Goal: Transaction & Acquisition: Complete application form

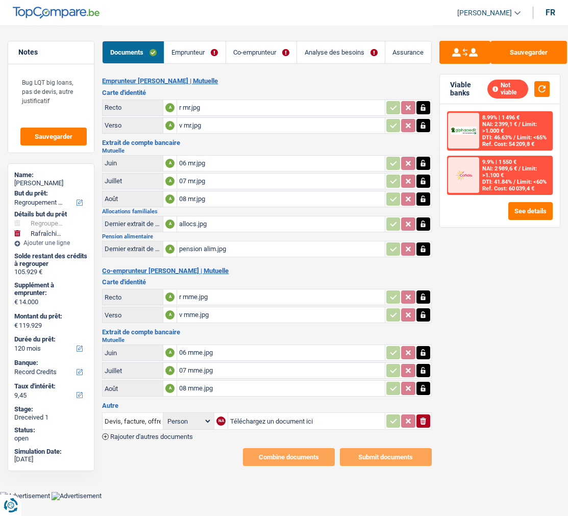
select select "refinancing"
select select "houseOrGarden"
select select "120"
select select "record credits"
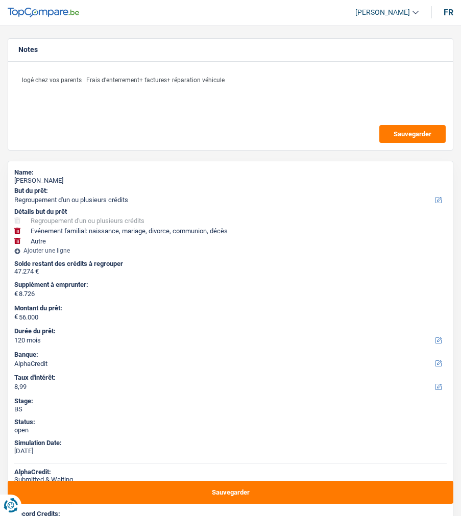
select select "refinancing"
select select "familyEvent"
select select "other"
select select "120"
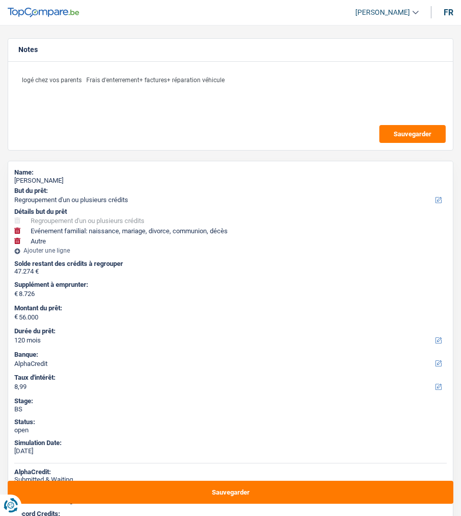
select select "alphacredit"
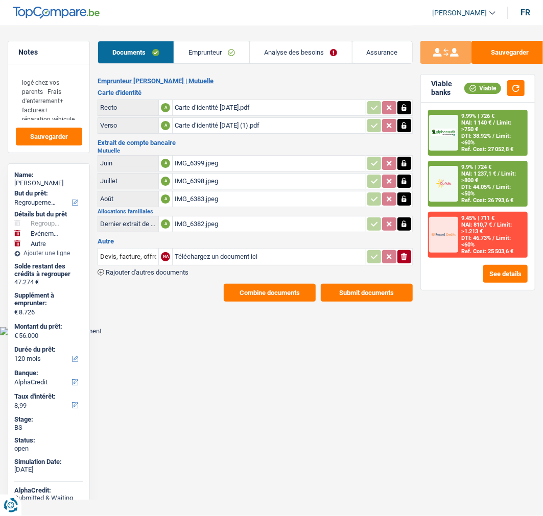
click at [205, 50] on link "Emprunteur" at bounding box center [211, 52] width 75 height 22
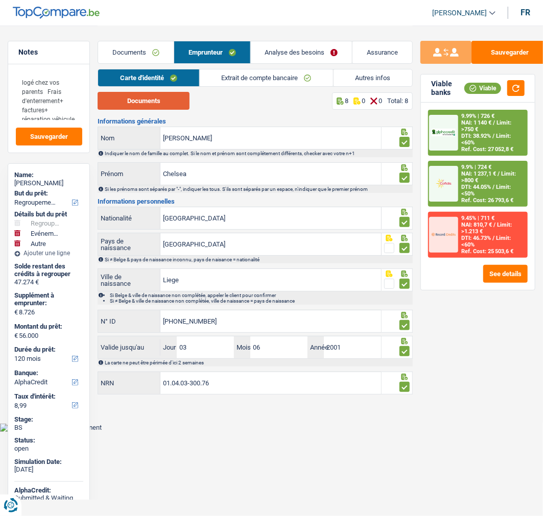
click at [147, 104] on button "Documents" at bounding box center [144, 101] width 92 height 18
click at [453, 118] on div at bounding box center [443, 133] width 29 height 36
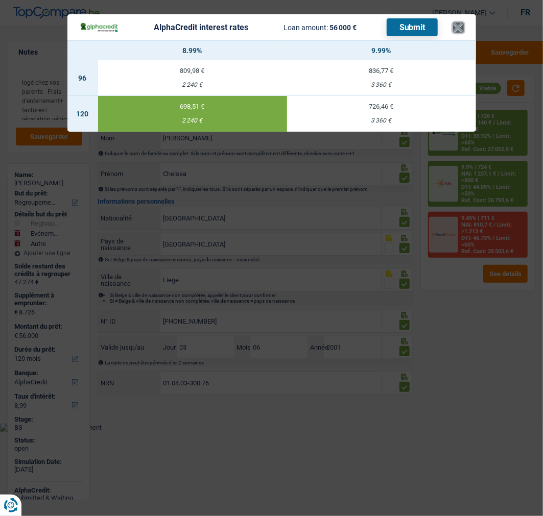
click at [456, 22] on button "×" at bounding box center [458, 27] width 11 height 10
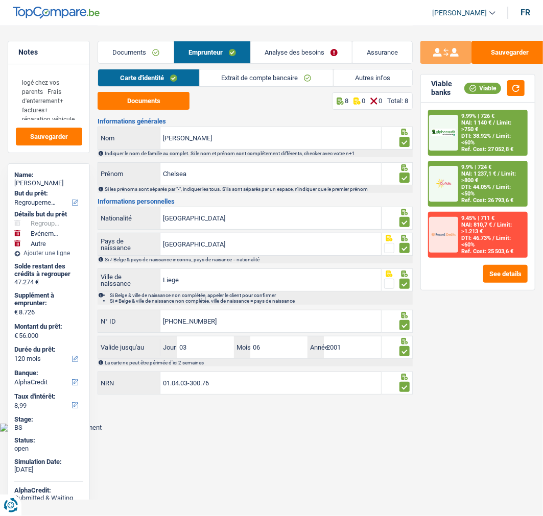
click at [310, 49] on link "Analyse des besoins" at bounding box center [302, 52] width 102 height 22
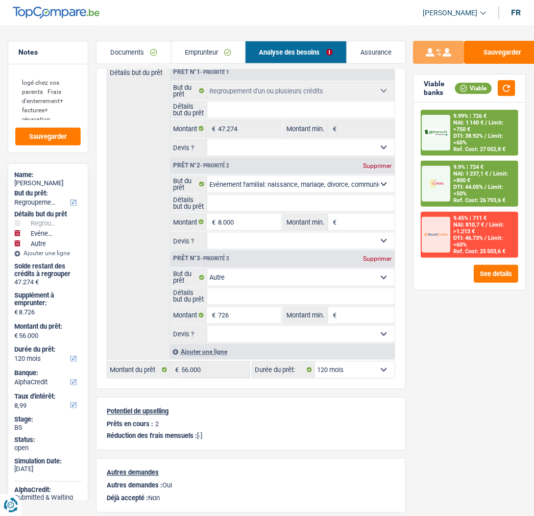
scroll to position [170, 0]
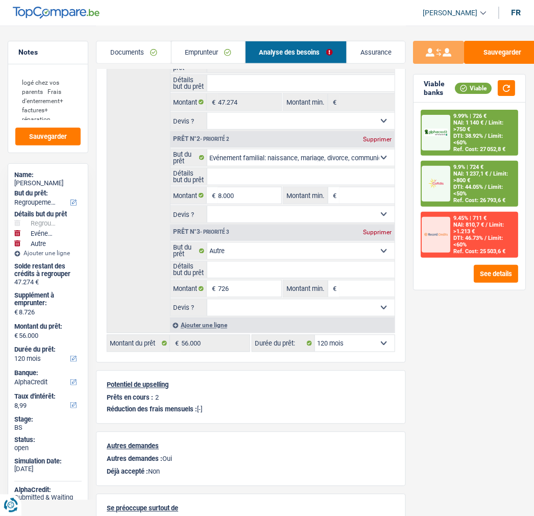
click at [380, 225] on div "Prêt n°3 - Priorité 3 Supprimer" at bounding box center [283, 233] width 224 height 16
click at [374, 230] on div "Supprimer" at bounding box center [378, 233] width 34 height 6
type input "8.000"
type input "55.274"
select select "144"
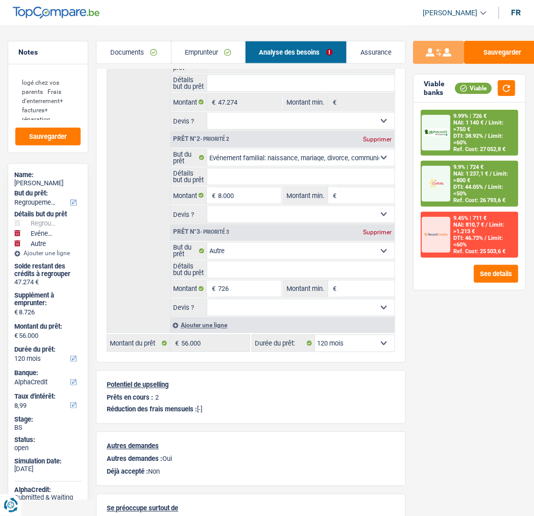
type input "55.274"
select select "144"
type input "55.274"
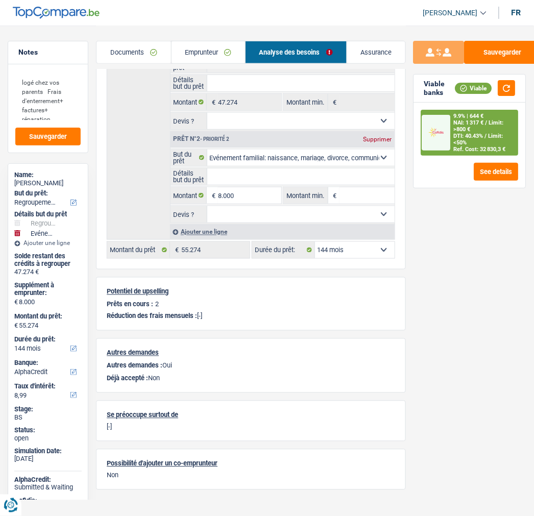
click at [340, 252] on select "12 mois 18 mois 24 mois 30 mois 36 mois 42 mois 48 mois 60 mois 72 mois 84 mois…" at bounding box center [355, 250] width 80 height 16
select select "120"
click at [315, 242] on select "12 mois 18 mois 24 mois 30 mois 36 mois 42 mois 48 mois 60 mois 72 mois 84 mois…" at bounding box center [355, 250] width 80 height 16
select select "120"
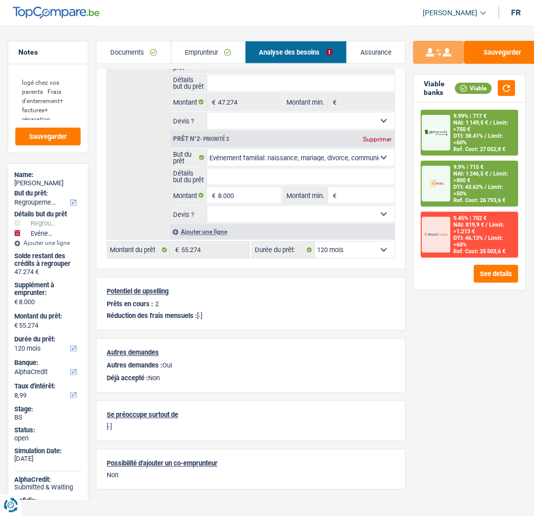
click at [349, 254] on select "12 mois 18 mois 24 mois 30 mois 36 mois 42 mois 48 mois 60 mois 72 mois 84 mois…" at bounding box center [355, 250] width 80 height 16
select select "84"
click at [315, 242] on select "12 mois 18 mois 24 mois 30 mois 36 mois 42 mois 48 mois 60 mois 72 mois 84 mois…" at bounding box center [355, 250] width 80 height 16
select select "84"
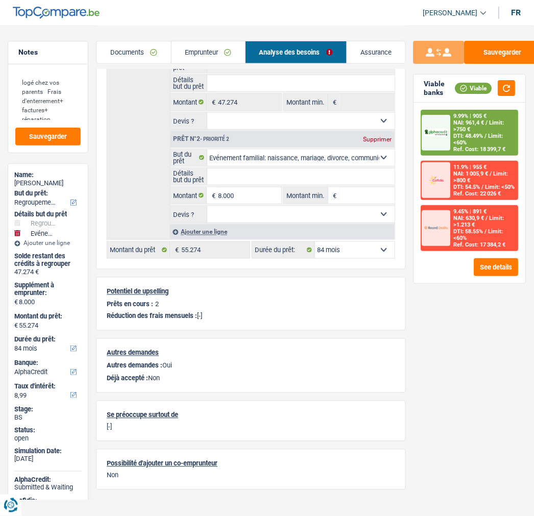
click at [353, 245] on select "12 mois 18 mois 24 mois 30 mois 36 mois 42 mois 48 mois 60 mois 72 mois 84 mois…" at bounding box center [355, 250] width 80 height 16
select select "120"
click at [315, 242] on select "12 mois 18 mois 24 mois 30 mois 36 mois 42 mois 48 mois 60 mois 72 mois 84 mois…" at bounding box center [355, 250] width 80 height 16
select select "120"
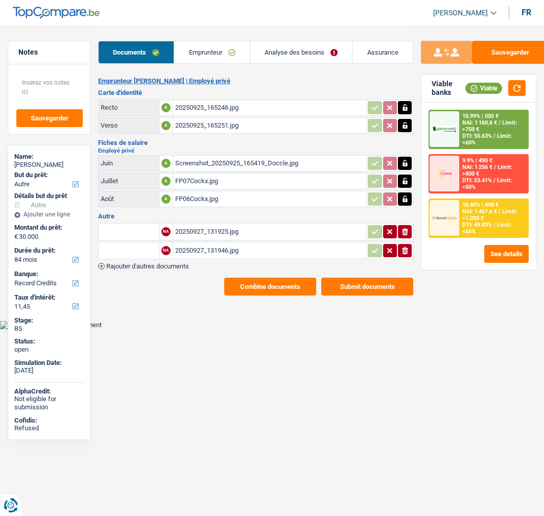
select select "other"
select select "84"
select select "record credits"
select select "84"
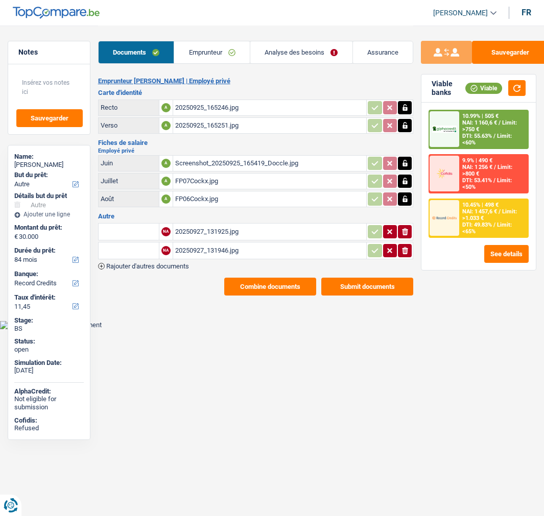
select select "60"
select select "other"
select select "yes"
select select "84"
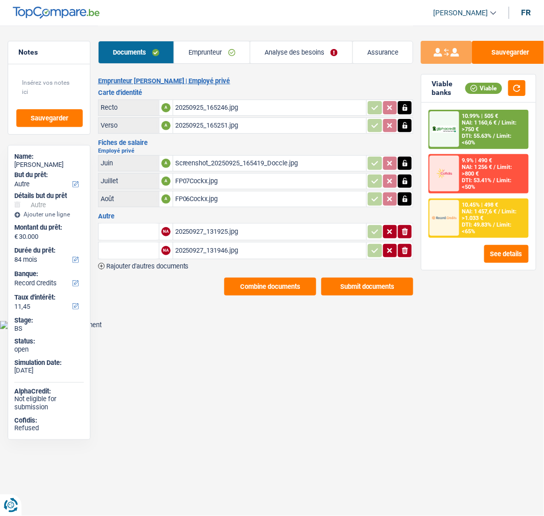
click at [295, 52] on link "Analyse des besoins" at bounding box center [301, 52] width 102 height 22
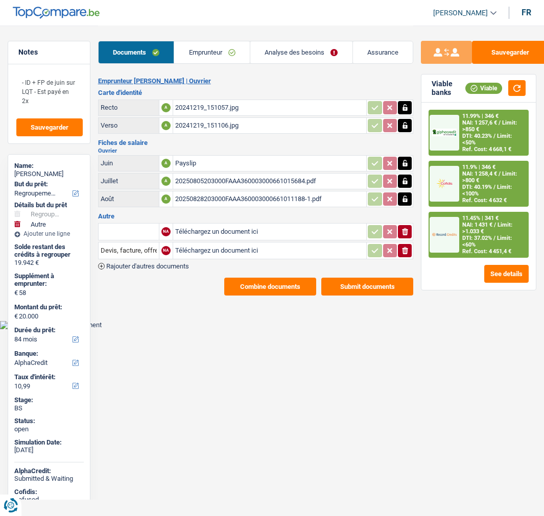
select select "refinancing"
select select "other"
select select "84"
select select "alphacredit"
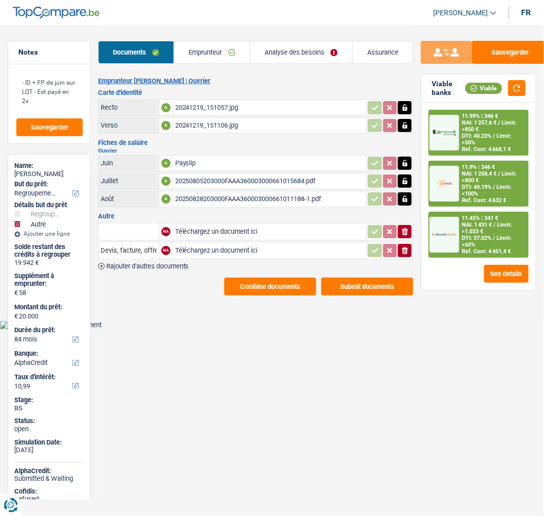
click at [202, 120] on div "20241219_151106.jpg" at bounding box center [269, 125] width 189 height 15
click at [237, 103] on div "20241219_151057.jpg" at bounding box center [269, 107] width 189 height 15
click at [207, 47] on link "Emprunteur" at bounding box center [212, 52] width 76 height 22
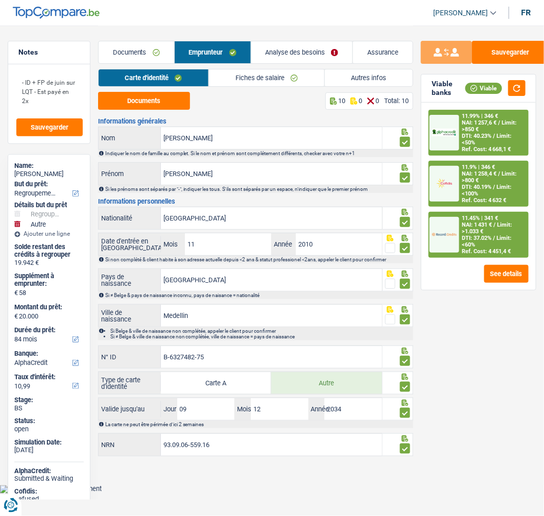
click at [259, 81] on link "Fiches de salaire" at bounding box center [266, 77] width 115 height 17
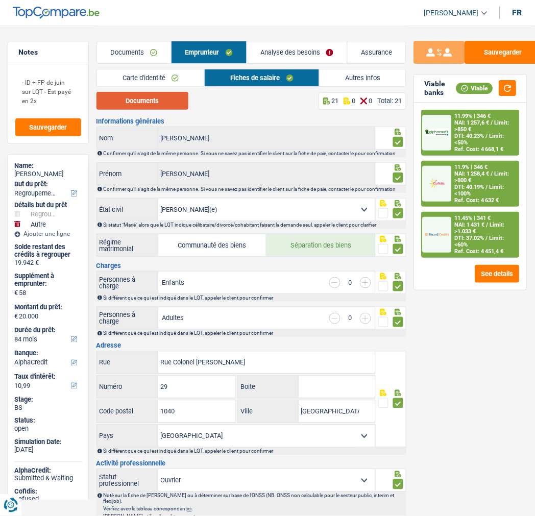
click at [165, 95] on button "Documents" at bounding box center [142, 101] width 92 height 18
click at [176, 98] on button "Documents" at bounding box center [142, 101] width 92 height 18
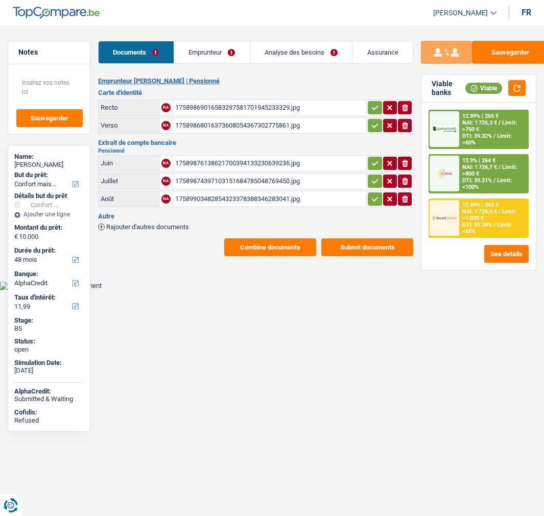
select select "household"
select select "48"
select select "alphacredit"
click at [296, 49] on link "Analyse des besoins" at bounding box center [301, 52] width 102 height 22
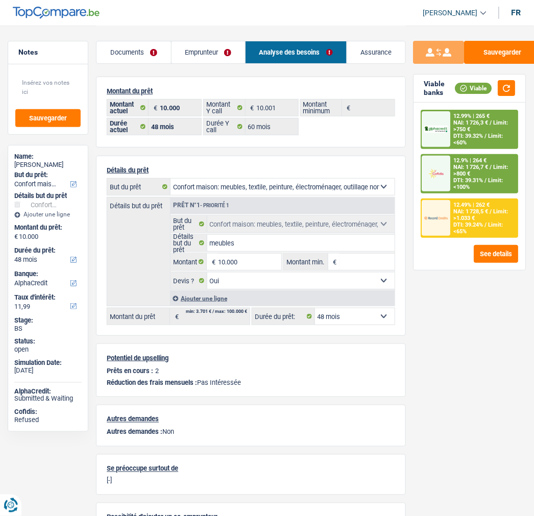
click at [232, 54] on link "Emprunteur" at bounding box center [209, 52] width 74 height 22
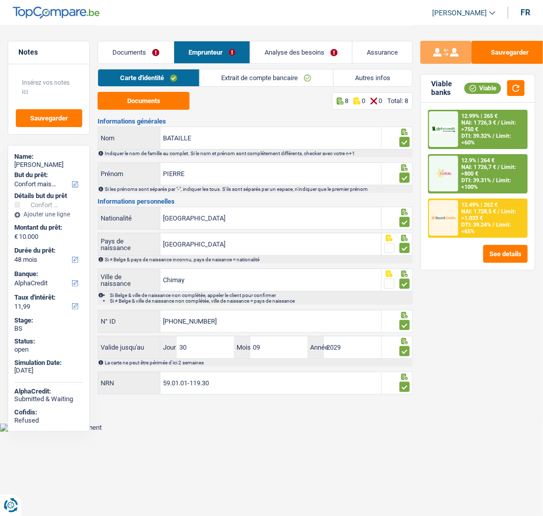
click at [129, 49] on link "Documents" at bounding box center [136, 52] width 76 height 22
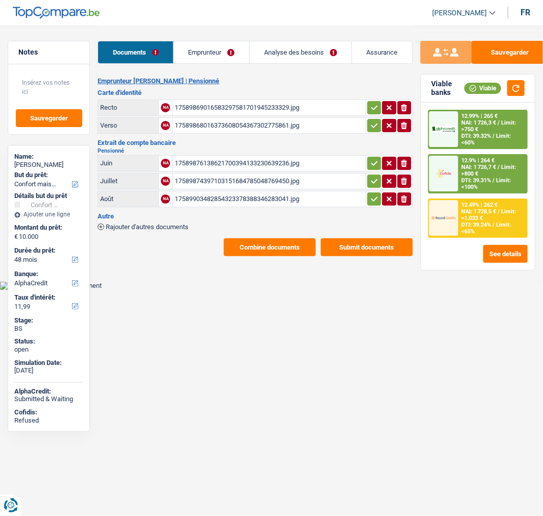
click at [478, 212] on span "NAI: 1 728,5 €" at bounding box center [478, 211] width 35 height 7
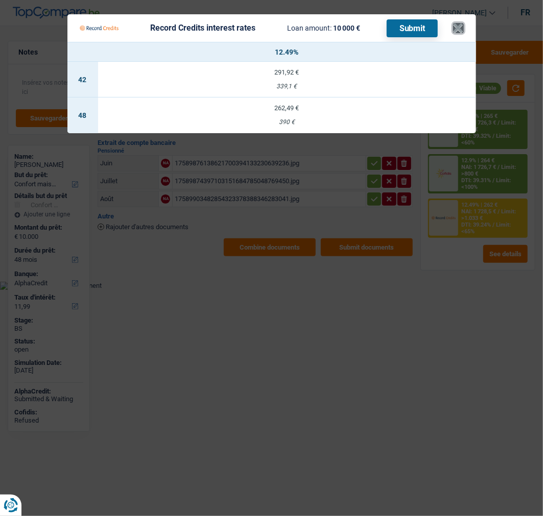
click at [464, 27] on button "×" at bounding box center [458, 28] width 11 height 10
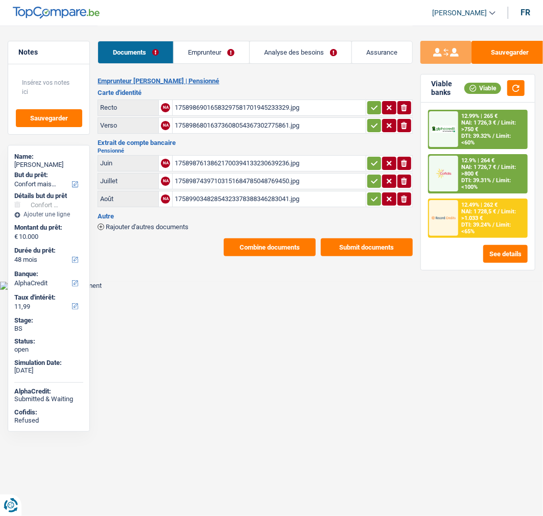
click at [299, 53] on link "Analyse des besoins" at bounding box center [301, 52] width 102 height 22
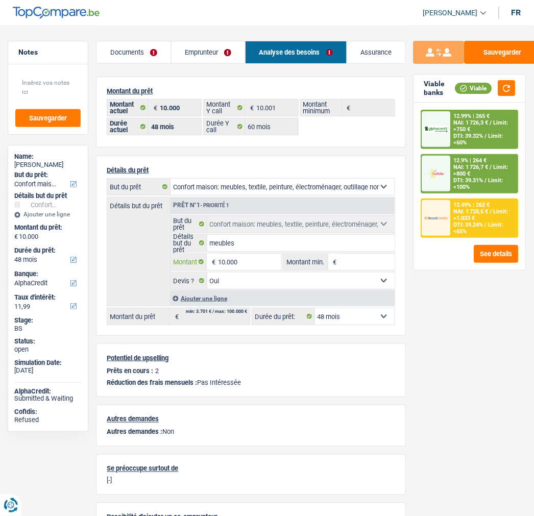
click at [255, 261] on input "10.000" at bounding box center [249, 262] width 63 height 16
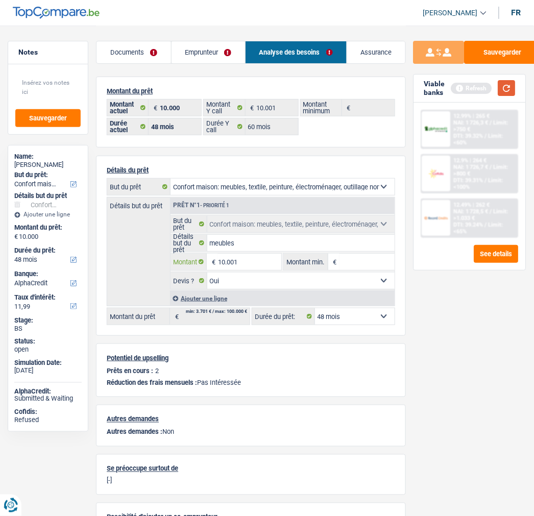
type input "10.001"
select select "60"
type input "10.001"
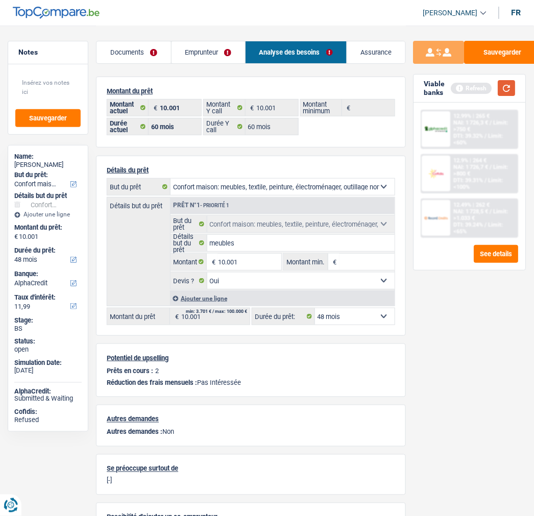
select select "60"
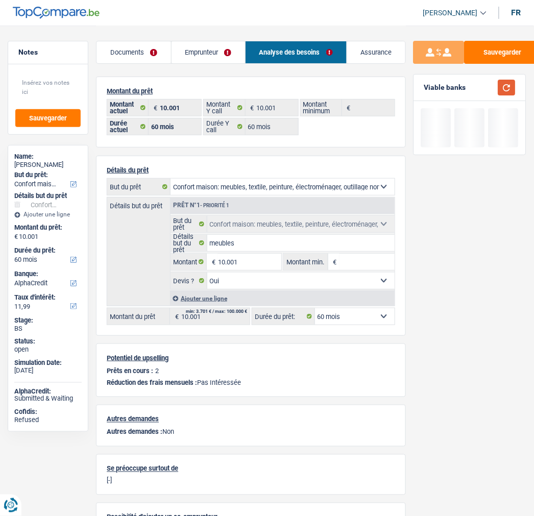
click at [510, 86] on button "button" at bounding box center [506, 88] width 17 height 16
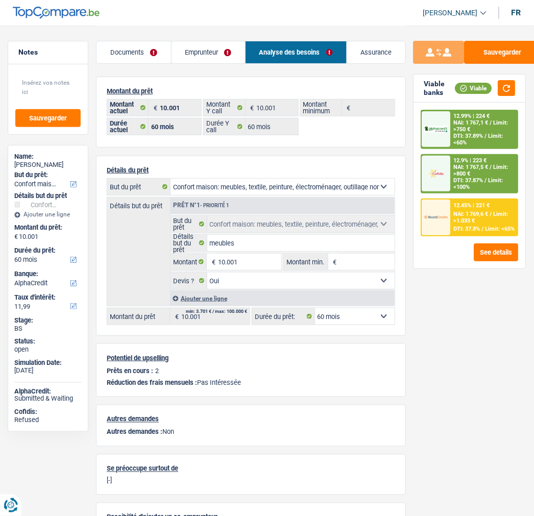
click at [485, 211] on span "Limit: >1.033 €" at bounding box center [481, 217] width 55 height 13
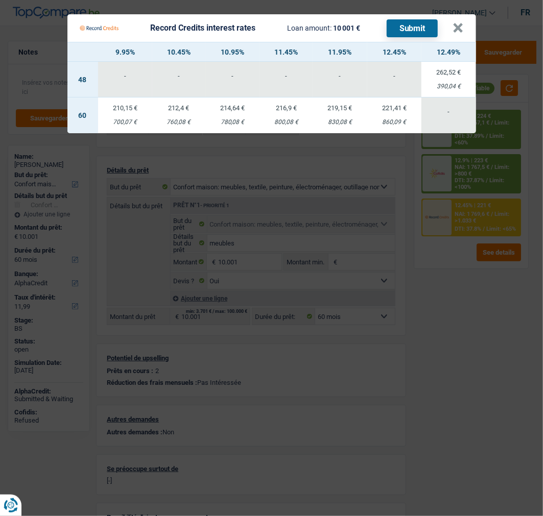
click at [287, 111] on td "216,9 € 800,08 €" at bounding box center [285, 116] width 53 height 36
select select "record credits"
type input "11,45"
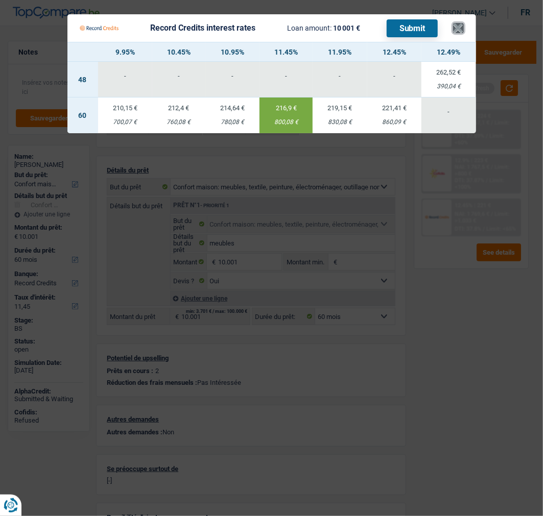
click at [462, 23] on button "×" at bounding box center [458, 28] width 11 height 10
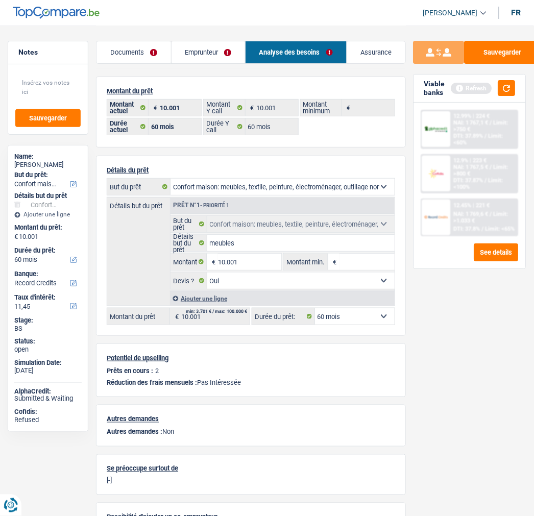
click at [466, 211] on span "NAI: 1 769,6 €" at bounding box center [471, 214] width 35 height 7
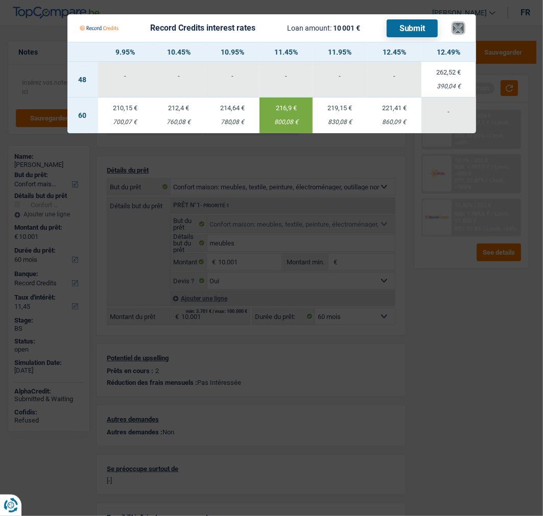
click at [464, 23] on button "×" at bounding box center [458, 28] width 11 height 10
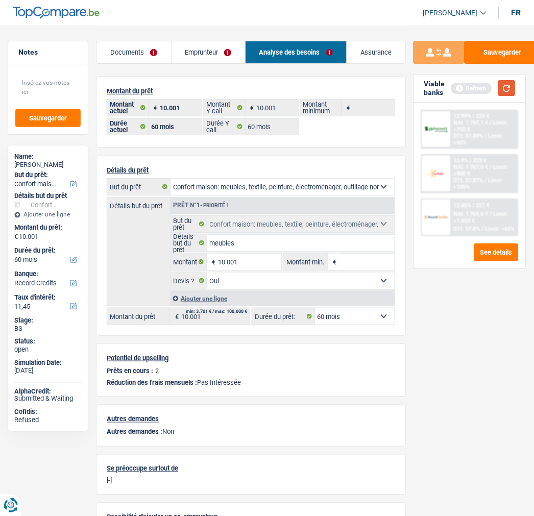
click at [506, 89] on button "button" at bounding box center [506, 88] width 17 height 16
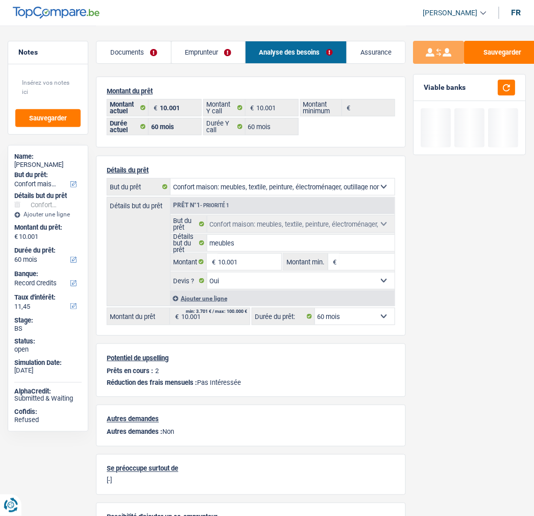
click at [149, 52] on link "Documents" at bounding box center [133, 52] width 74 height 22
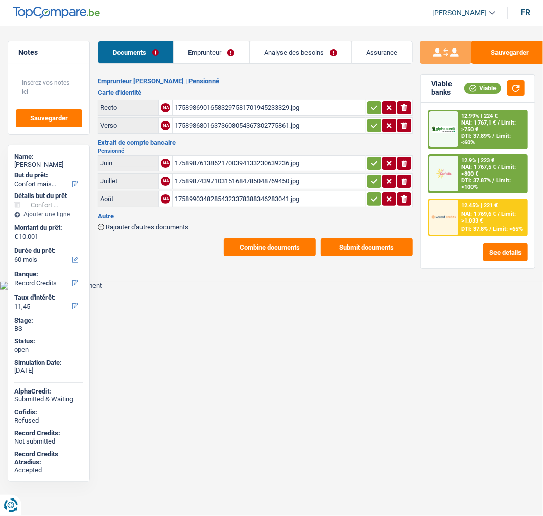
click at [301, 238] on button "Combine documents" at bounding box center [270, 247] width 92 height 18
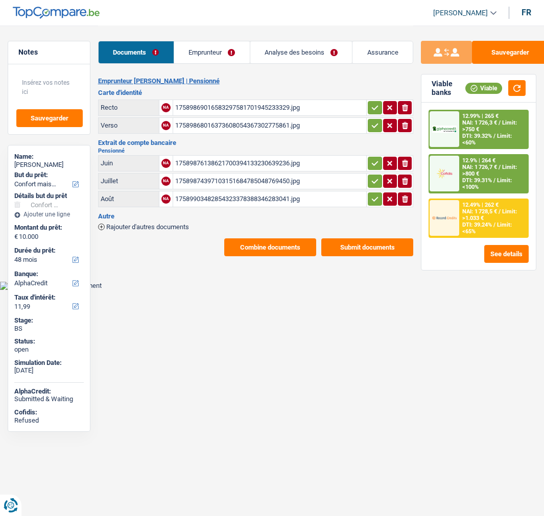
select select "household"
select select "48"
select select "alphacredit"
select select "48"
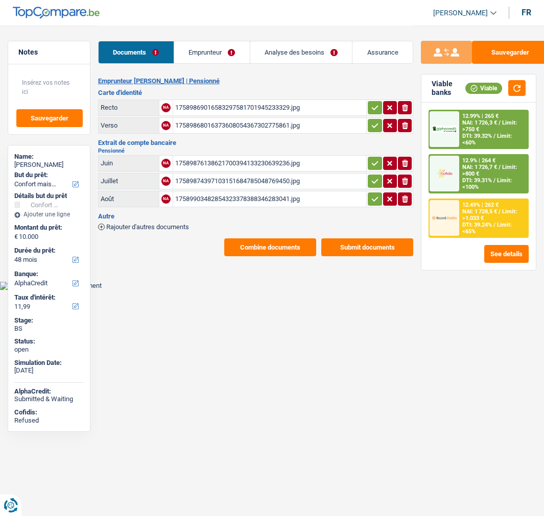
select select "60"
select select "household"
select select "yes"
select select "48"
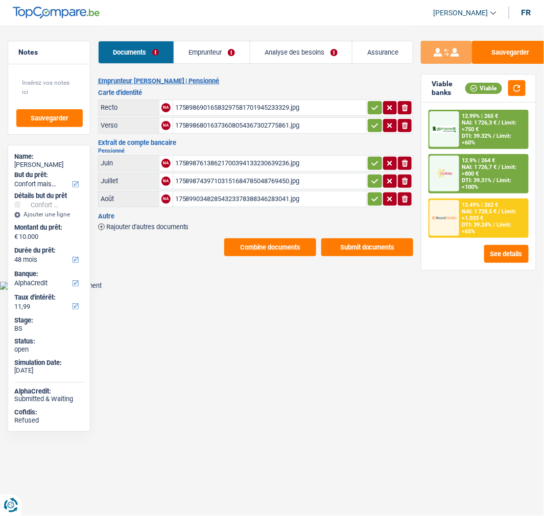
click at [320, 54] on link "Analyse des besoins" at bounding box center [301, 52] width 102 height 22
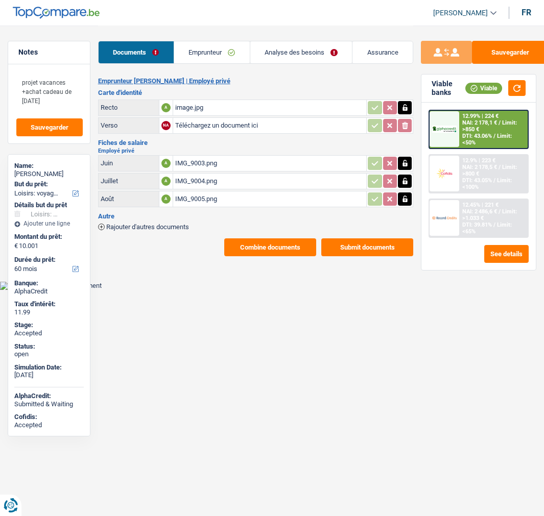
select select "hobbies"
select select "60"
click at [237, 100] on div "image.jpg" at bounding box center [269, 107] width 189 height 15
click at [182, 102] on div "image.jpg" at bounding box center [269, 107] width 189 height 15
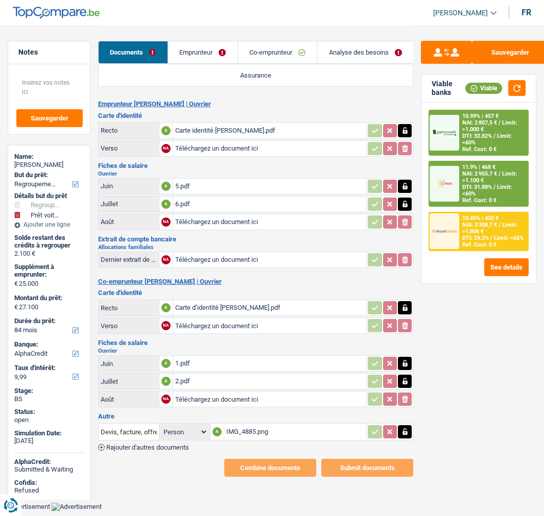
select select "refinancing"
select select "car"
select select "84"
select select "alphacredit"
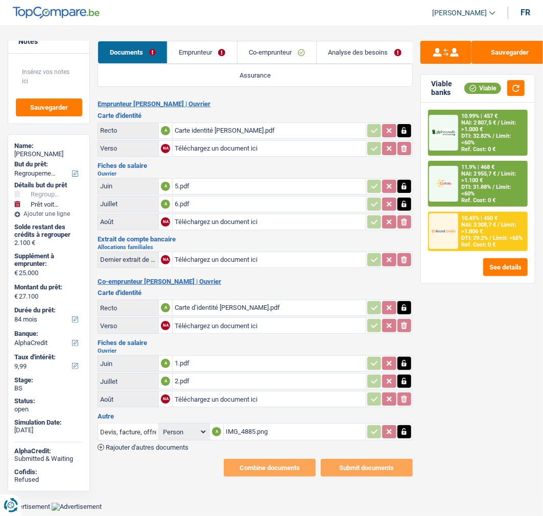
scroll to position [13, 0]
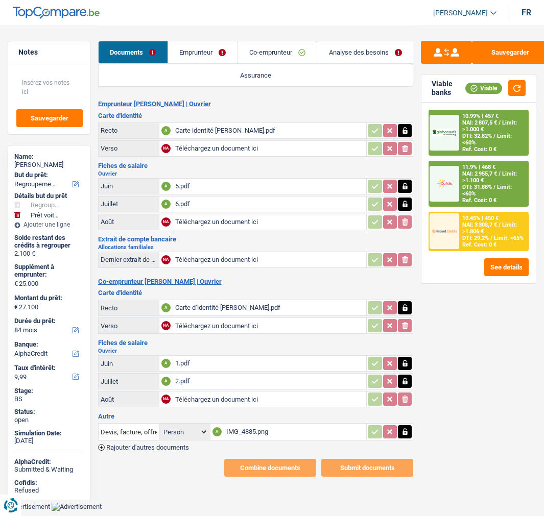
select select "refinancing"
select select "car"
select select "84"
select select "alphacredit"
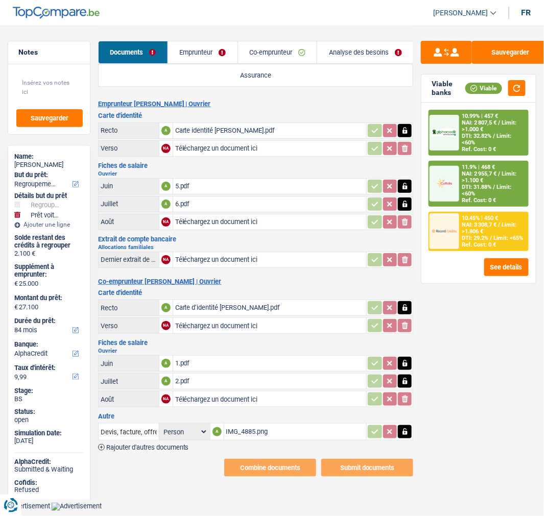
click at [208, 53] on link "Emprunteur" at bounding box center [202, 52] width 69 height 22
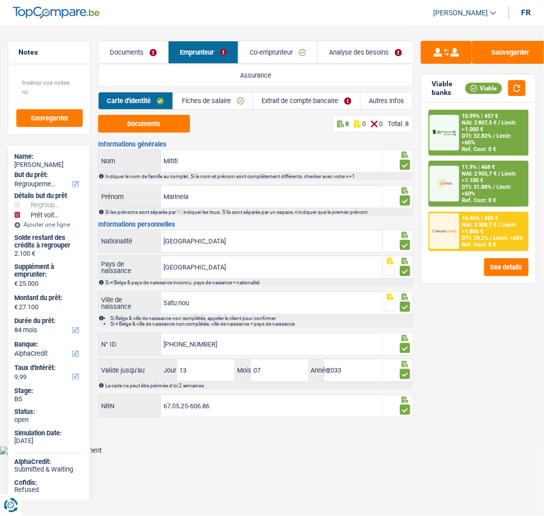
click at [308, 97] on link "Extrait de compte bancaire" at bounding box center [306, 100] width 107 height 17
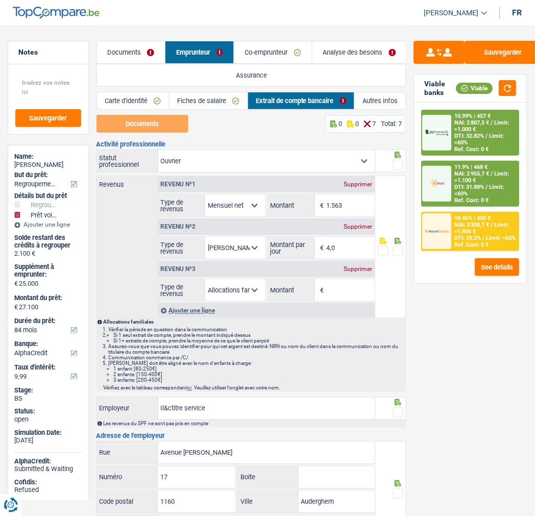
click at [363, 267] on div "Supprimer" at bounding box center [359, 269] width 34 height 6
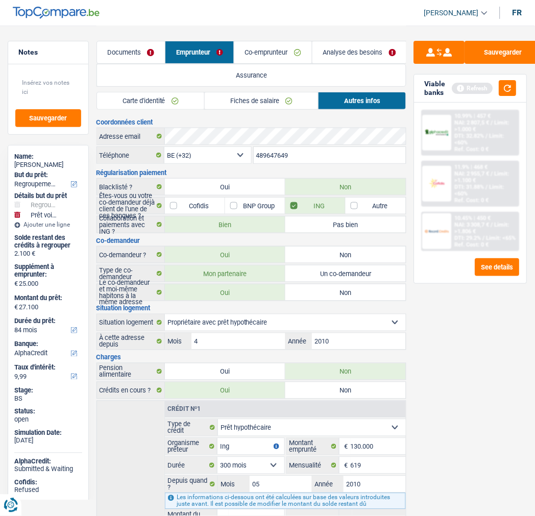
click at [232, 101] on link "Fiches de salaire" at bounding box center [261, 100] width 113 height 17
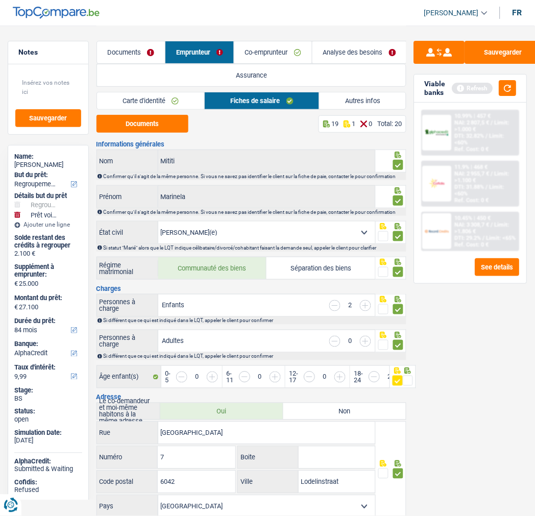
click at [183, 102] on link "Carte d'identité" at bounding box center [151, 100] width 108 height 17
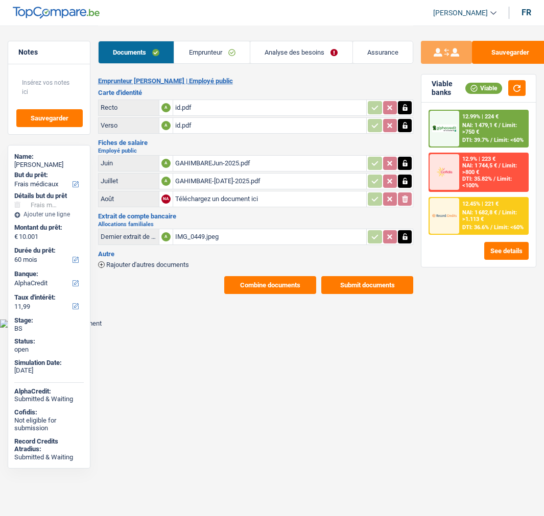
select select "medical"
select select "60"
select select "alphacredit"
click at [300, 43] on link "Analyse des besoins" at bounding box center [301, 52] width 102 height 22
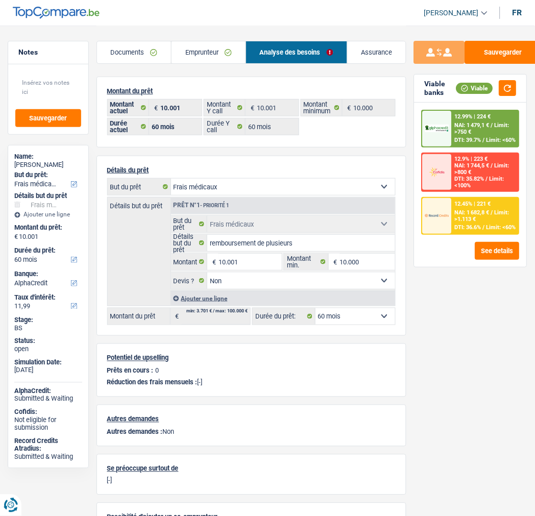
click at [233, 55] on link "Emprunteur" at bounding box center [209, 52] width 74 height 22
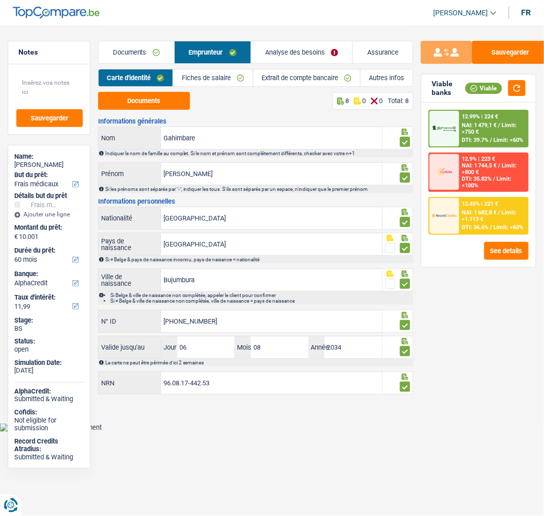
click at [389, 75] on link "Autres infos" at bounding box center [386, 77] width 52 height 17
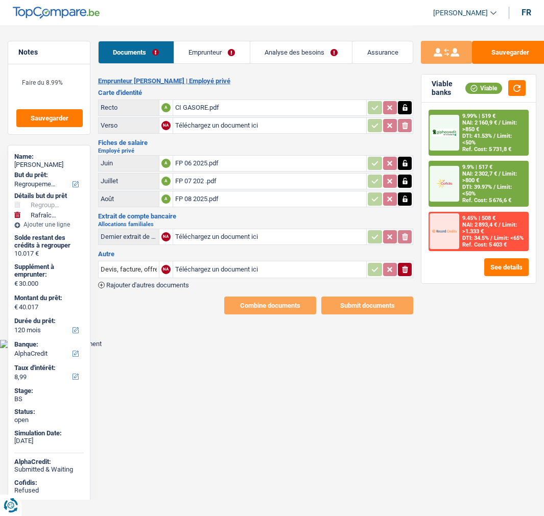
select select "refinancing"
select select "houseOrGarden"
select select "120"
select select "alphacredit"
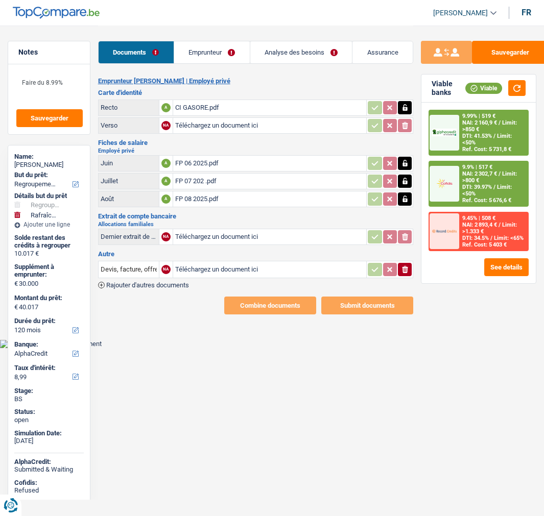
select select "32"
select select "rents"
select select "renovationLoan"
select select "42"
click at [328, 51] on link "Analyse des besoins" at bounding box center [301, 52] width 102 height 22
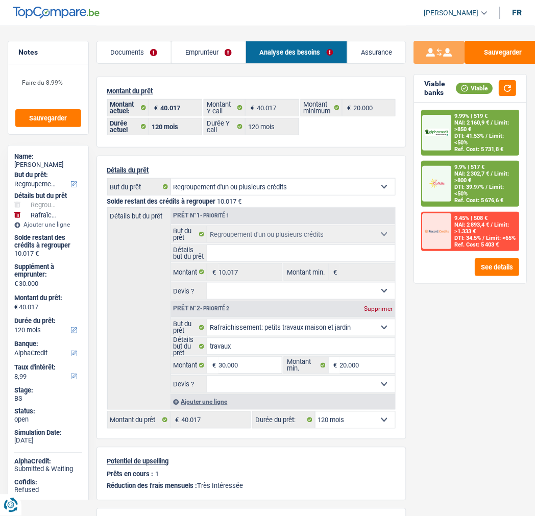
click at [136, 54] on link "Documents" at bounding box center [134, 52] width 75 height 22
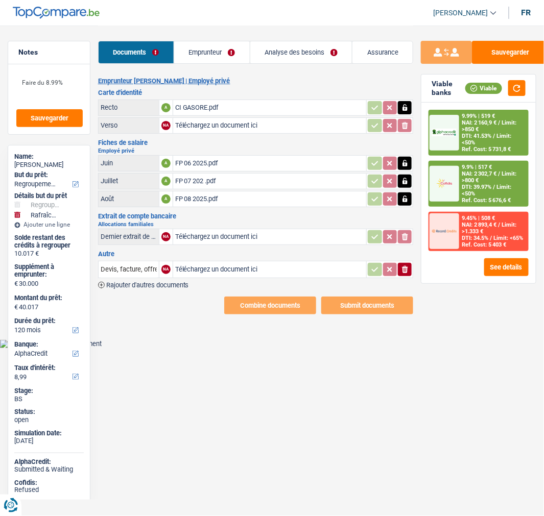
click at [313, 49] on link "Analyse des besoins" at bounding box center [301, 52] width 102 height 22
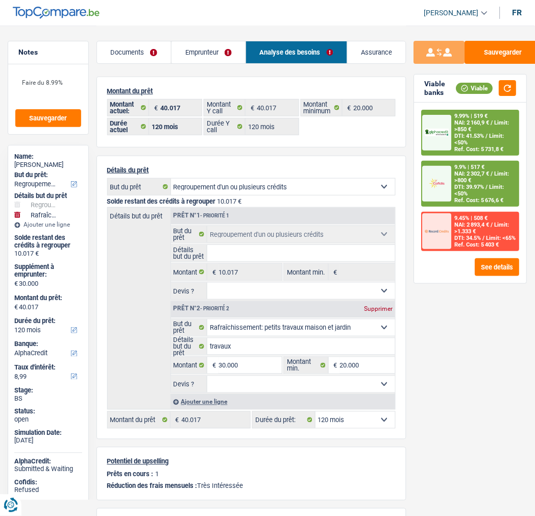
click at [225, 50] on link "Emprunteur" at bounding box center [209, 52] width 74 height 22
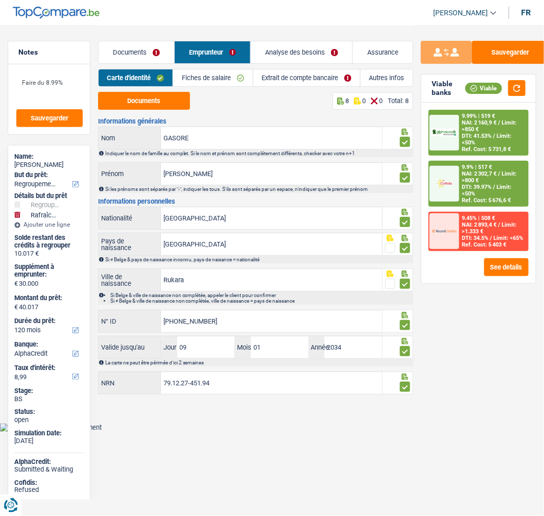
click at [381, 76] on link "Autres infos" at bounding box center [386, 77] width 52 height 17
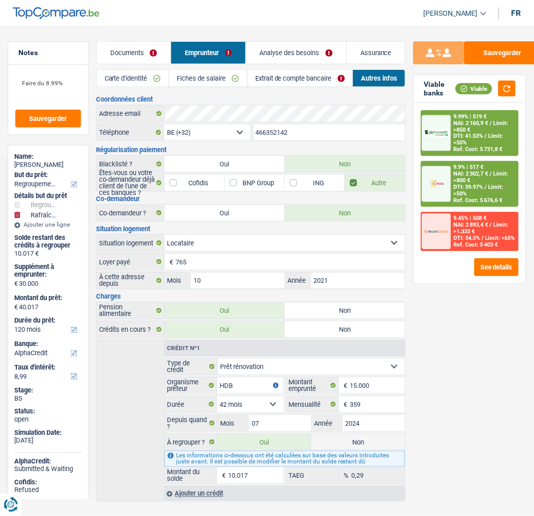
scroll to position [18, 0]
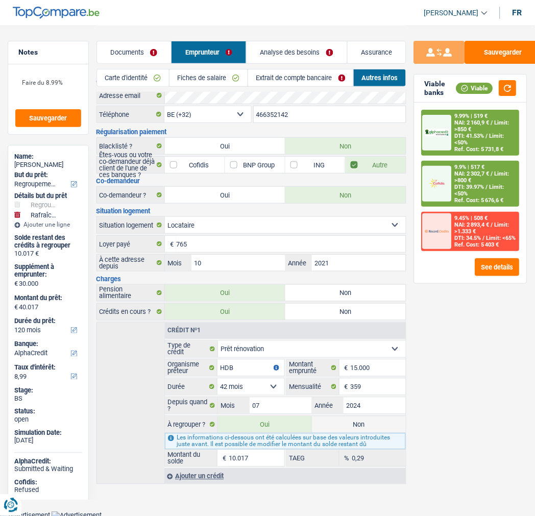
click at [292, 49] on link "Analyse des besoins" at bounding box center [297, 52] width 101 height 22
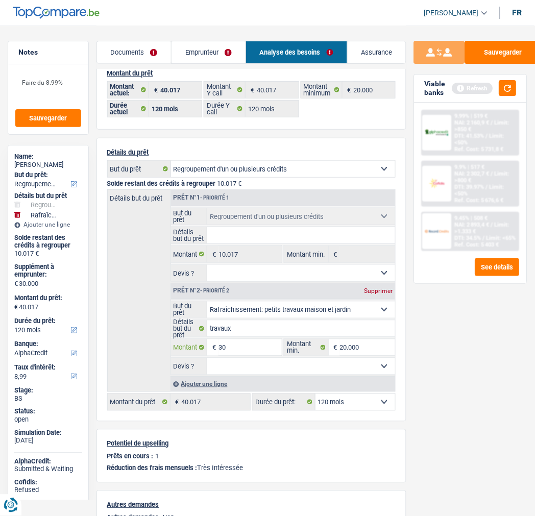
type input "3"
type input "20.000"
type input "30.017"
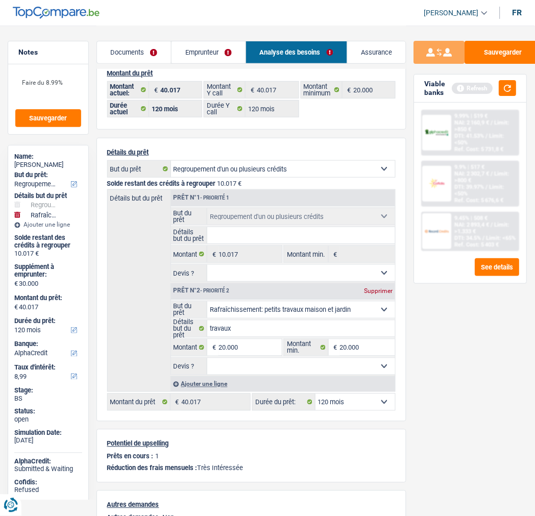
type input "30.017"
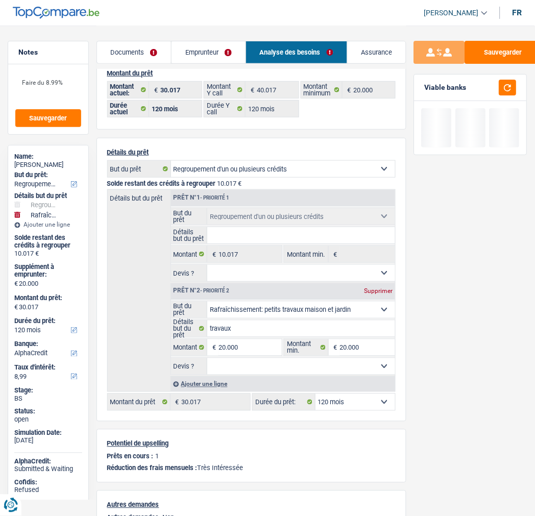
click at [434, 355] on div "Sauvegarder Viable banks" at bounding box center [470, 270] width 129 height 459
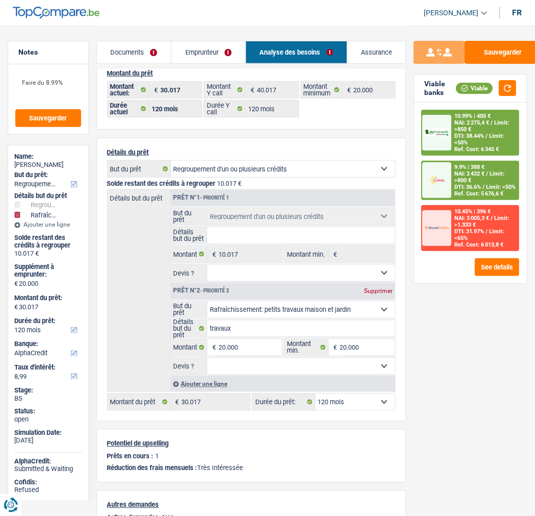
click at [379, 399] on select "12 mois 18 mois 24 mois 30 mois 36 mois 42 mois 48 mois 60 mois 72 mois 84 mois…" at bounding box center [356, 402] width 80 height 16
select select "84"
click at [316, 394] on select "12 mois 18 mois 24 mois 30 mois 36 mois 42 mois 48 mois 60 mois 72 mois 84 mois…" at bounding box center [356, 402] width 80 height 16
select select "84"
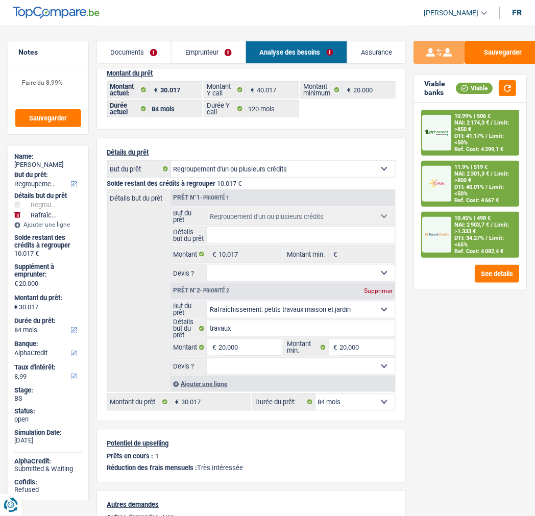
click at [475, 219] on div "10.45% | 498 € NAI: 2 903,7 € / Limit: >1.333 € DTI: 34.27% / Limit: <65% Ref. …" at bounding box center [485, 235] width 67 height 44
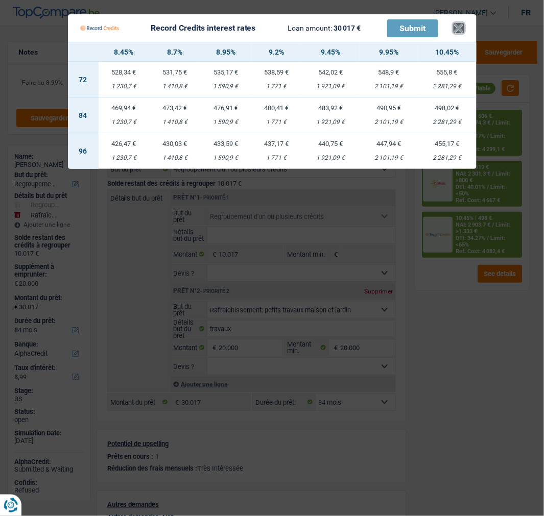
click at [464, 23] on button "×" at bounding box center [458, 28] width 11 height 10
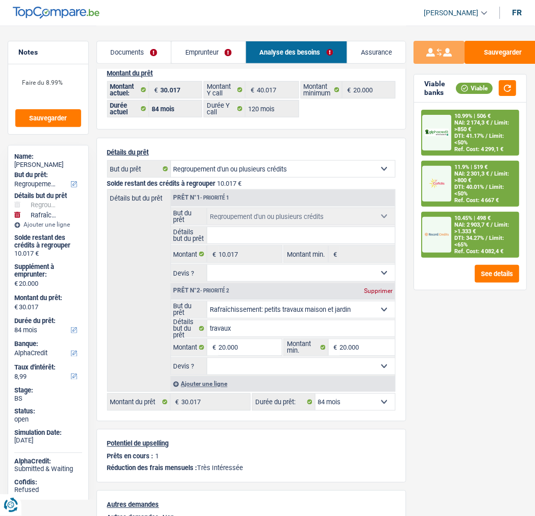
click at [477, 120] on div "10.99% | 506 € NAI: 2 174,3 € / Limit: >850 € DTI: 41.17% / Limit: <50% Ref. Co…" at bounding box center [485, 133] width 67 height 44
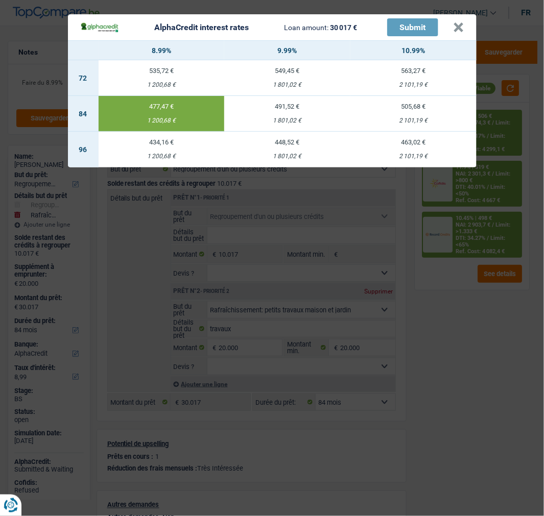
click at [298, 117] on div "1 801,02 €" at bounding box center [287, 120] width 126 height 7
type input "9,99"
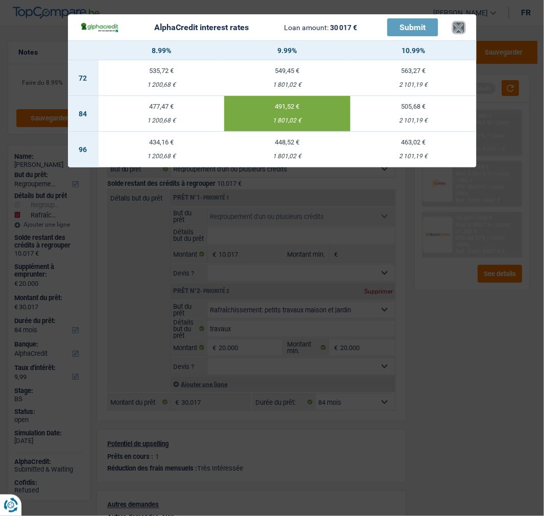
click at [458, 22] on button "×" at bounding box center [458, 27] width 11 height 10
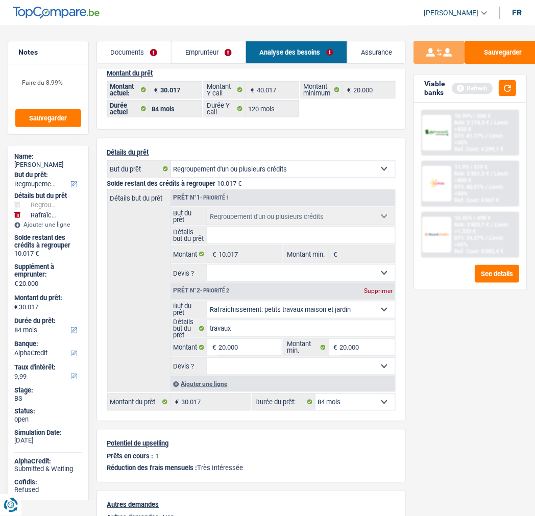
click at [383, 399] on select "12 mois 18 mois 24 mois 30 mois 36 mois 42 mois 48 mois 60 mois 72 mois 84 mois…" at bounding box center [356, 402] width 80 height 16
select select "120"
click at [316, 394] on select "12 mois 18 mois 24 mois 30 mois 36 mois 42 mois 48 mois 60 mois 72 mois 84 mois…" at bounding box center [356, 402] width 80 height 16
select select "120"
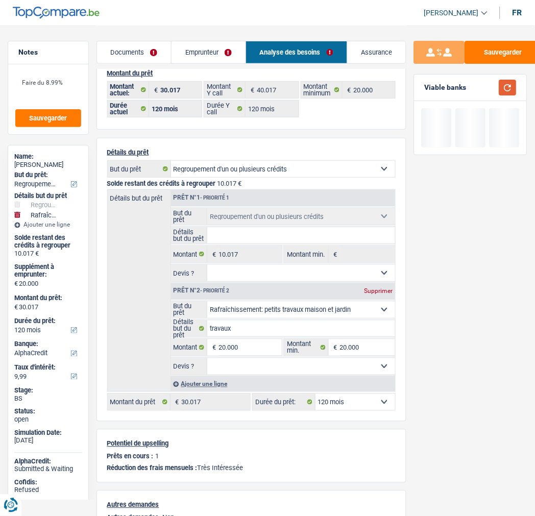
click at [504, 91] on button "button" at bounding box center [507, 88] width 17 height 16
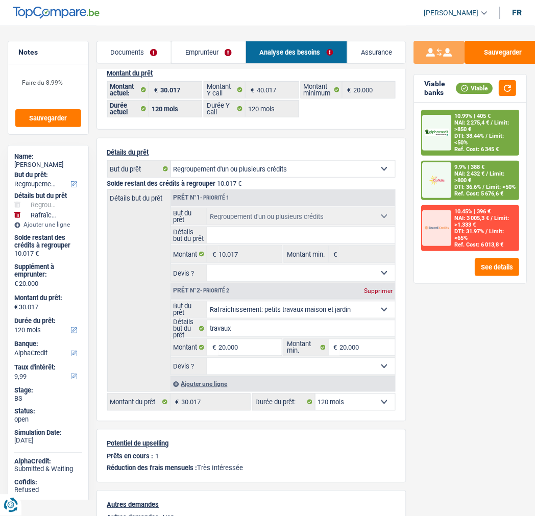
click at [486, 133] on span "/" at bounding box center [487, 136] width 2 height 7
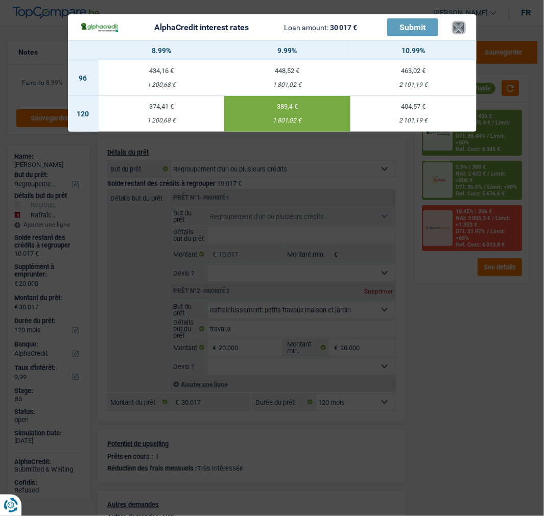
click at [458, 22] on button "×" at bounding box center [458, 27] width 11 height 10
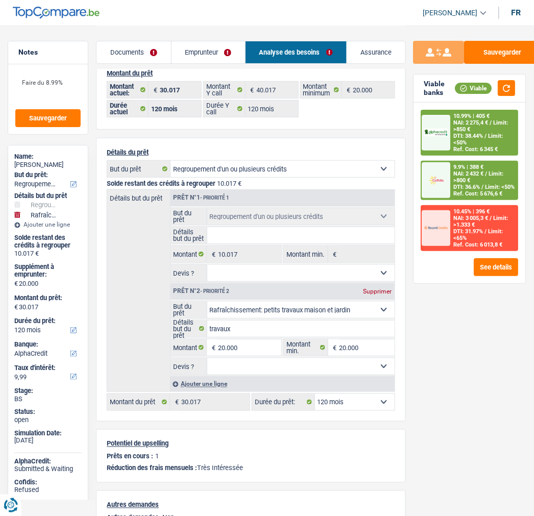
click at [211, 57] on link "Emprunteur" at bounding box center [209, 52] width 74 height 22
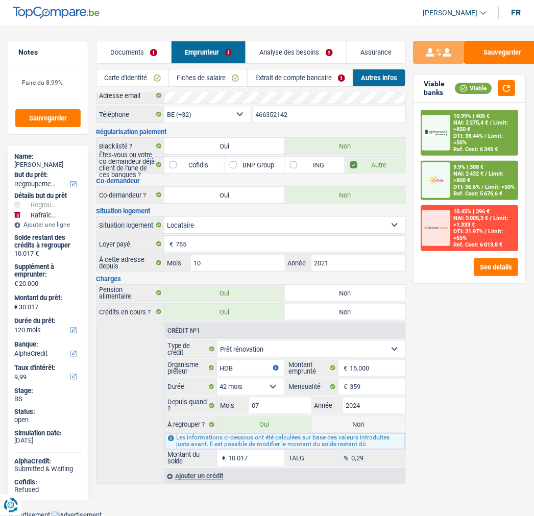
click at [271, 73] on link "Extrait de compte bancaire" at bounding box center [301, 77] width 106 height 17
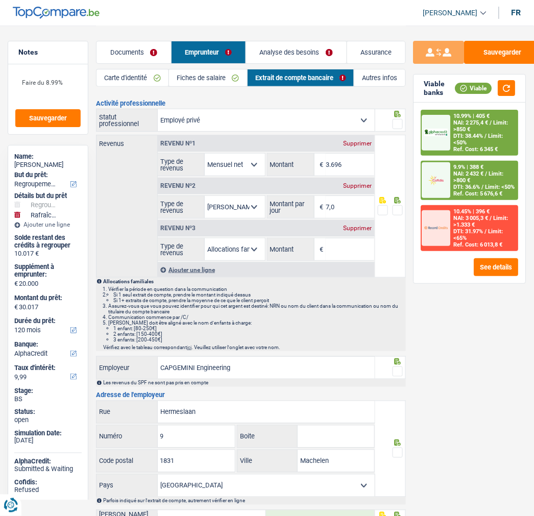
click at [365, 225] on div "Supprimer" at bounding box center [358, 228] width 34 height 6
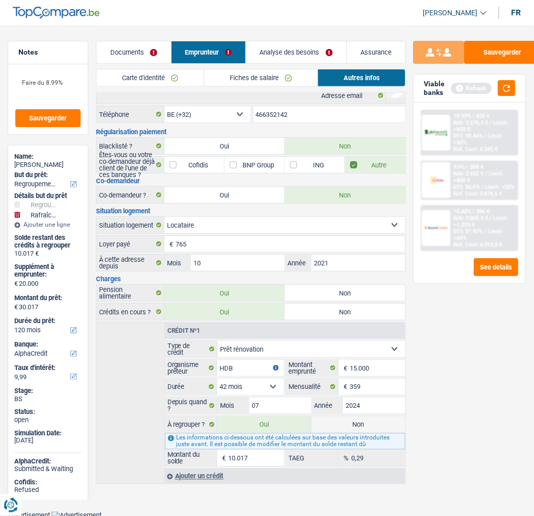
scroll to position [0, 0]
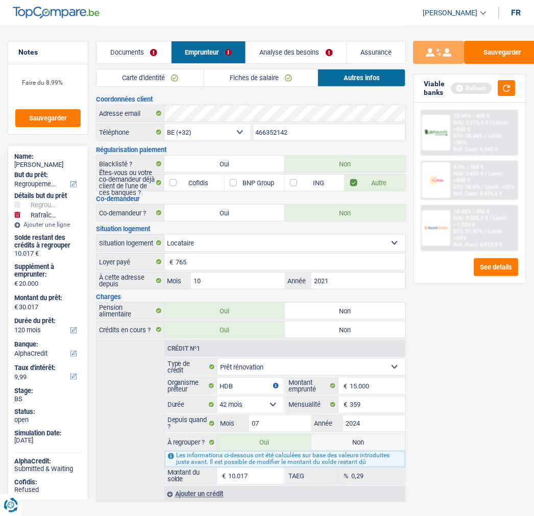
click at [242, 71] on link "Fiches de salaire" at bounding box center [260, 77] width 113 height 17
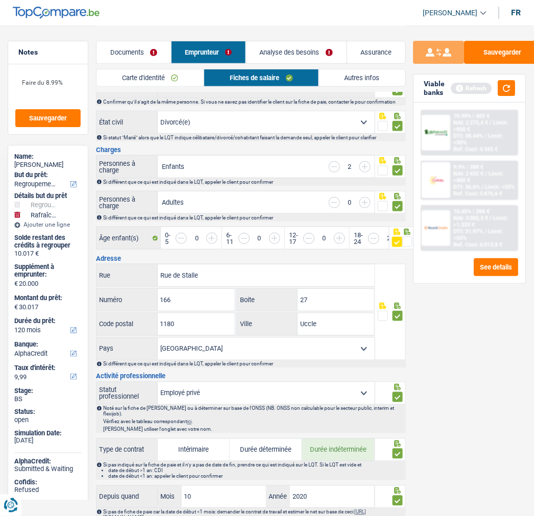
scroll to position [113, 0]
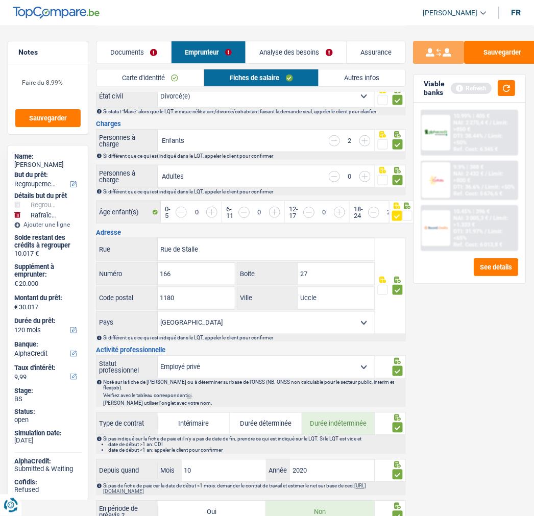
click at [480, 228] on span "Limit: <65%" at bounding box center [479, 234] width 50 height 13
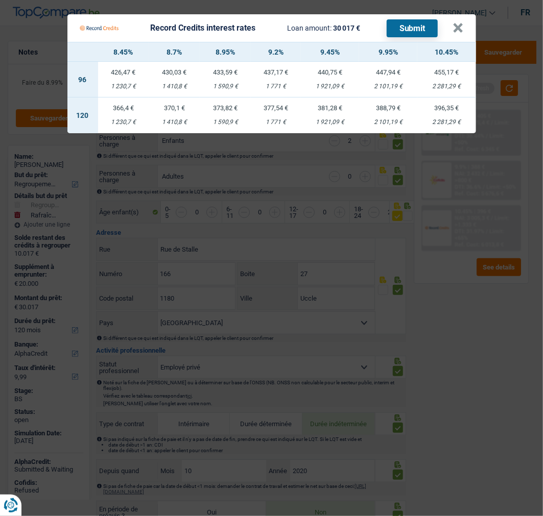
click at [232, 108] on td "373,82 € 1 590,9 €" at bounding box center [225, 116] width 51 height 36
select select "record credits"
type input "8,95"
click at [464, 23] on button "×" at bounding box center [458, 28] width 11 height 10
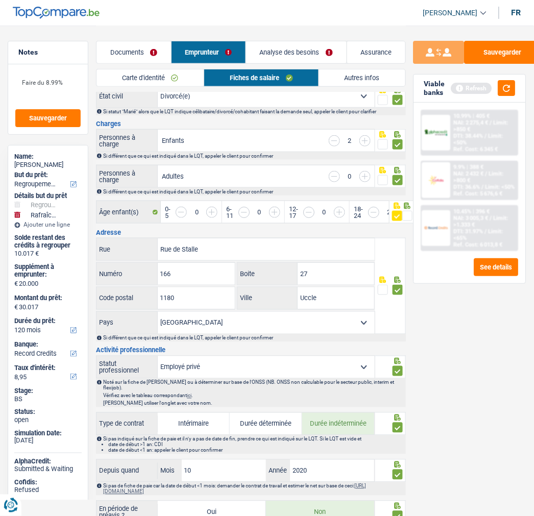
click at [325, 52] on link "Analyse des besoins" at bounding box center [296, 52] width 100 height 22
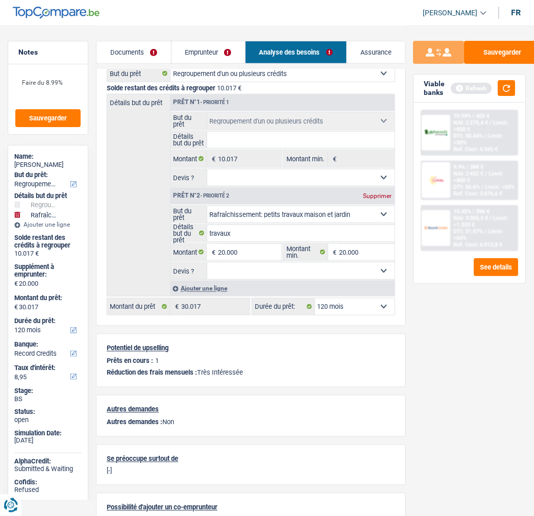
click at [356, 300] on select "12 mois 18 mois 24 mois 30 mois 36 mois 42 mois 48 mois 60 mois 72 mois 84 mois…" at bounding box center [355, 307] width 80 height 16
select select "84"
click at [315, 299] on select "12 mois 18 mois 24 mois 30 mois 36 mois 42 mois 48 mois 60 mois 72 mois 84 mois…" at bounding box center [355, 307] width 80 height 16
select select "84"
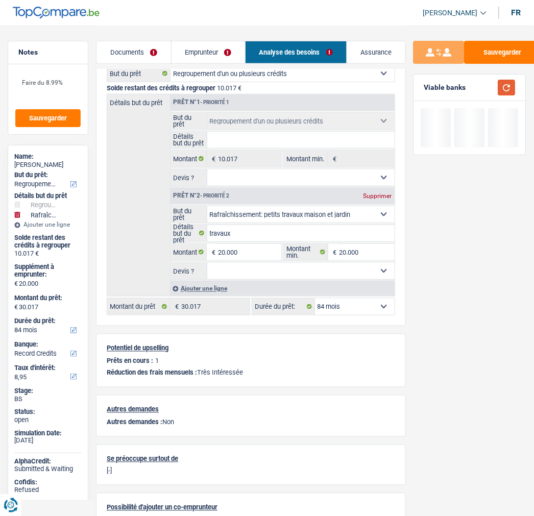
click at [504, 84] on button "button" at bounding box center [506, 88] width 17 height 16
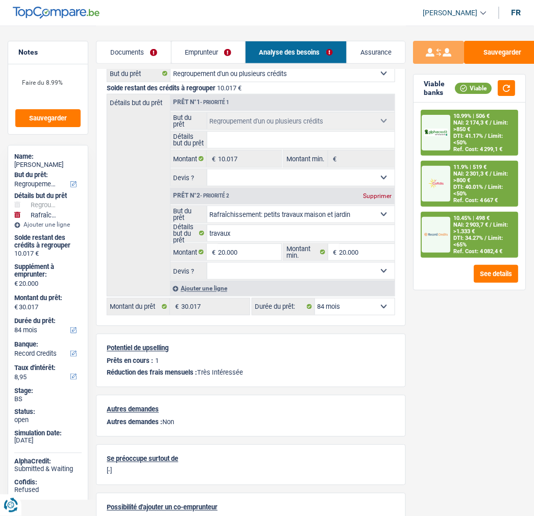
click at [466, 222] on span "NAI: 2 903,7 €" at bounding box center [471, 225] width 35 height 7
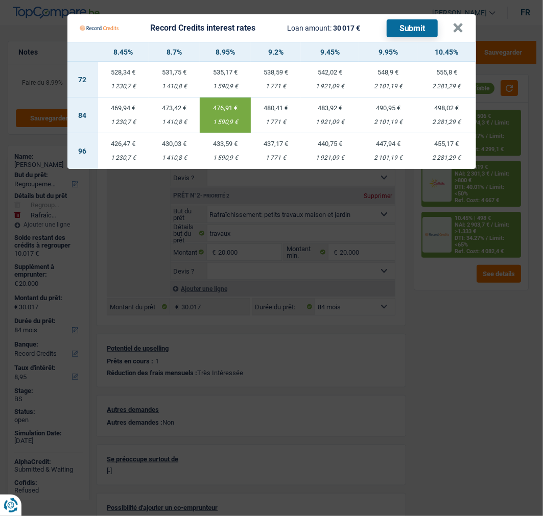
click at [229, 105] on div "476,91 €" at bounding box center [225, 108] width 51 height 7
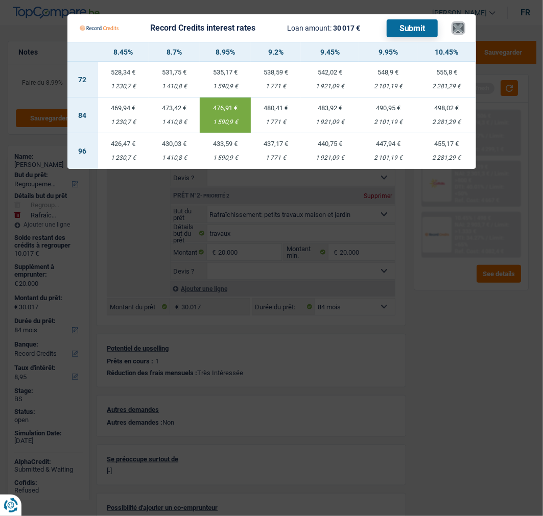
click at [458, 26] on button "×" at bounding box center [458, 28] width 11 height 10
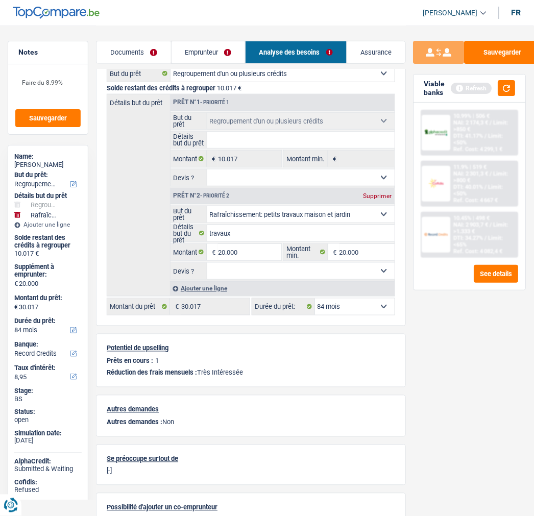
click at [480, 215] on div "10.45% | 498 €" at bounding box center [472, 218] width 36 height 7
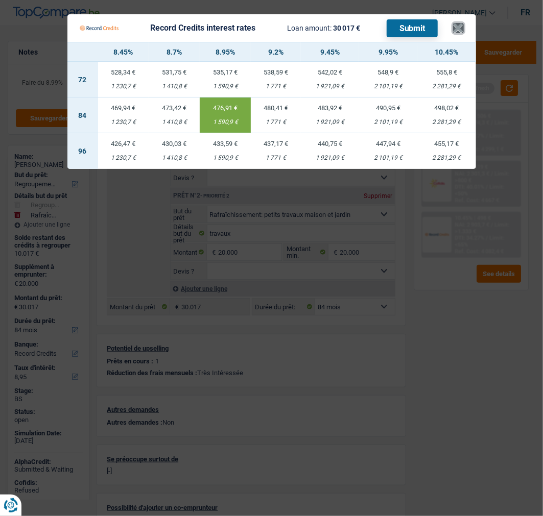
click at [462, 23] on button "×" at bounding box center [458, 28] width 11 height 10
